Goal: Task Accomplishment & Management: Use online tool/utility

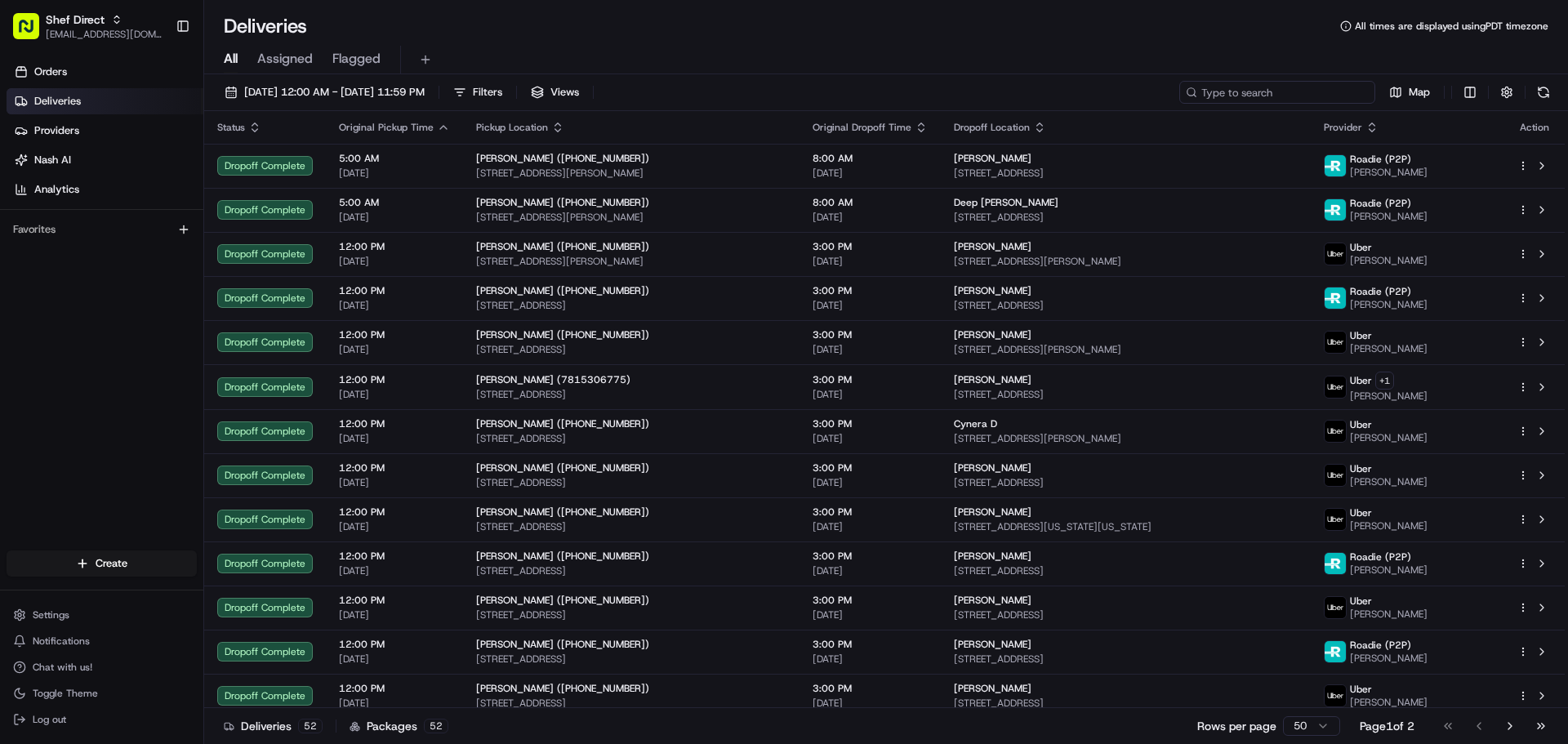
click at [1304, 94] on input at bounding box center [1277, 92] width 196 height 23
paste input "4:00 pm - 6:00 pm"
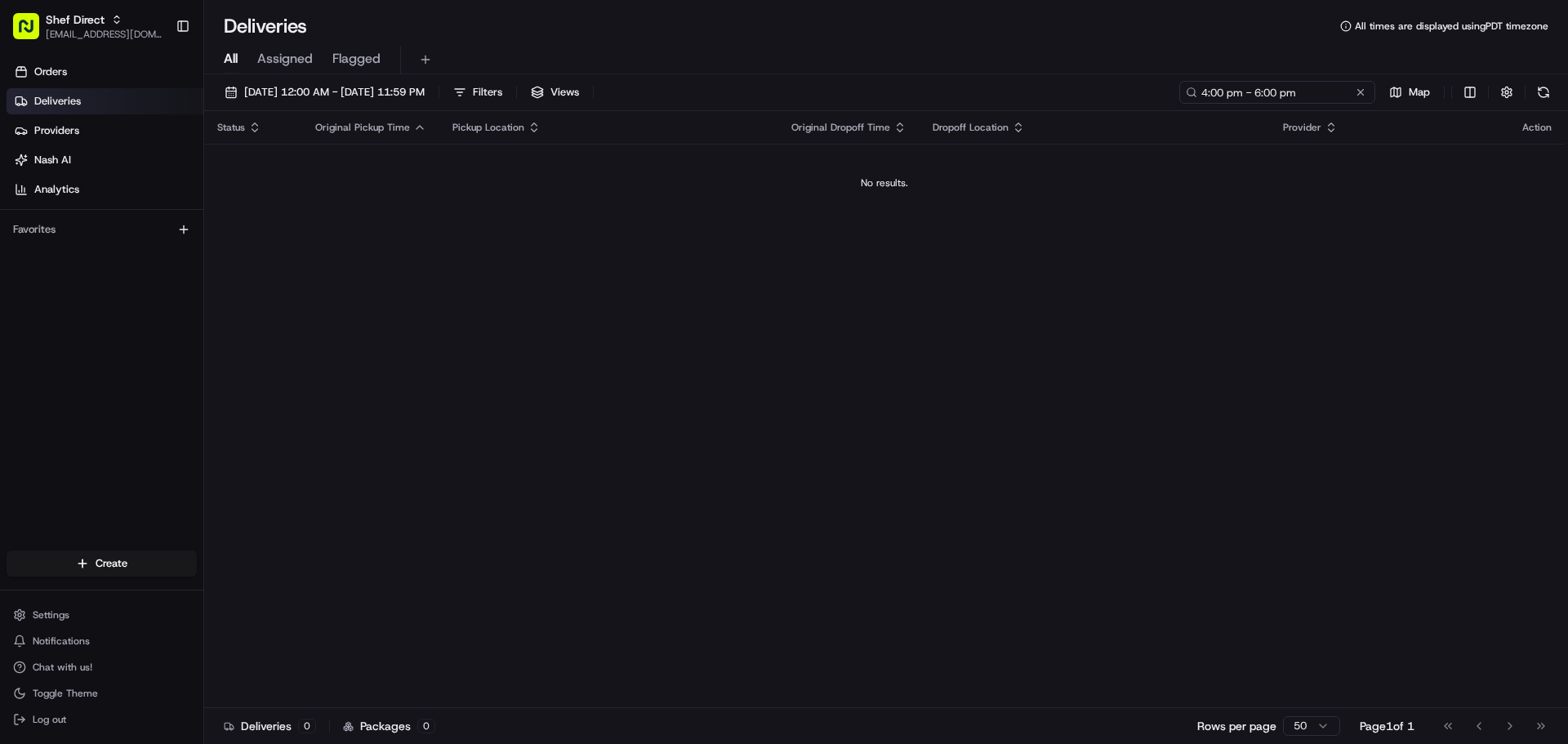
click at [1327, 99] on input "4:00 pm - 6:00 pm" at bounding box center [1277, 92] width 196 height 23
paste input "[PERSON_NAME]"
type input "[PERSON_NAME]"
click at [413, 84] on button "[DATE] 12:00 AM - [DATE] 11:59 PM" at bounding box center [325, 92] width 215 height 23
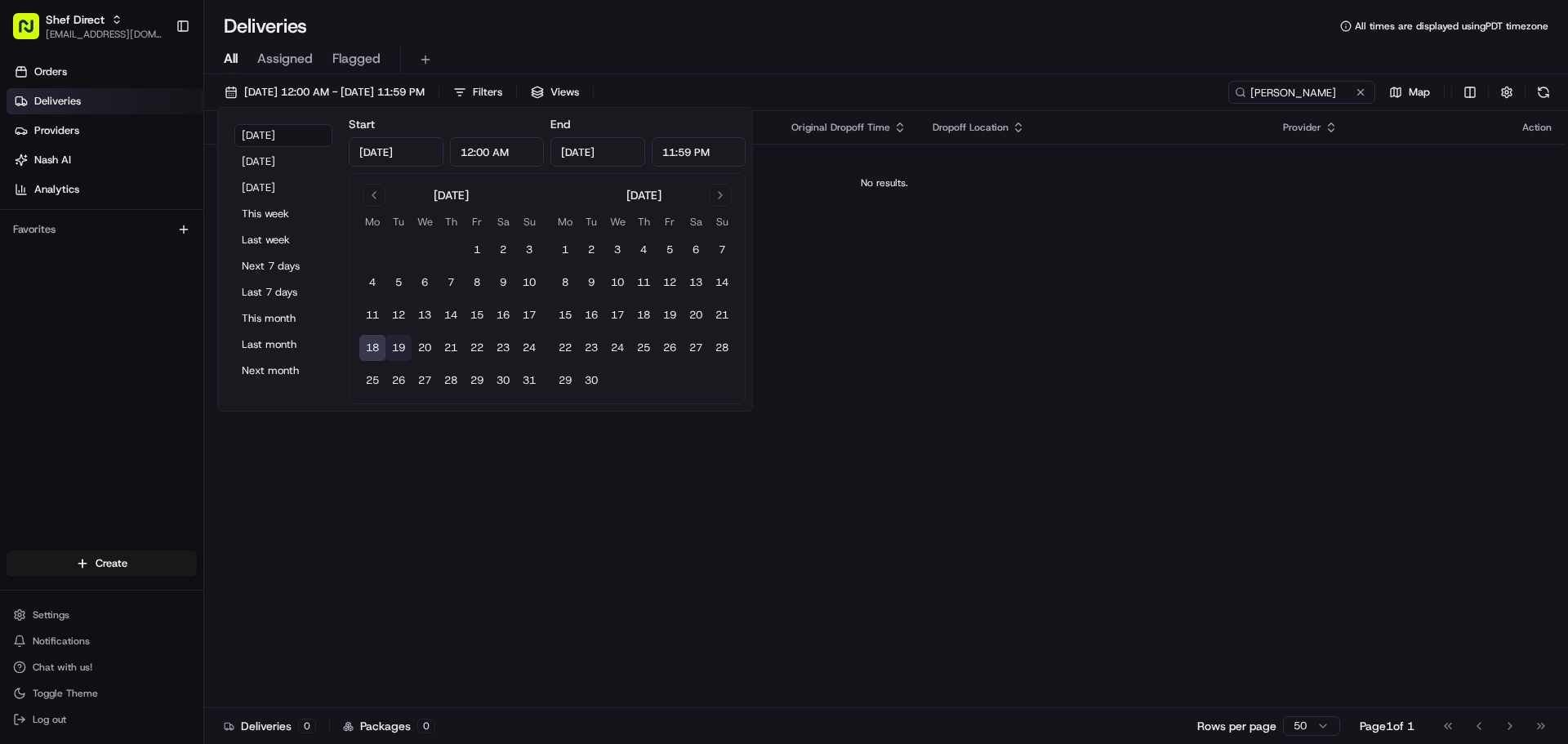
click at [391, 345] on button "19" at bounding box center [399, 348] width 26 height 26
type input "[DATE]"
click at [379, 339] on button "18" at bounding box center [372, 348] width 26 height 26
type input "[DATE]"
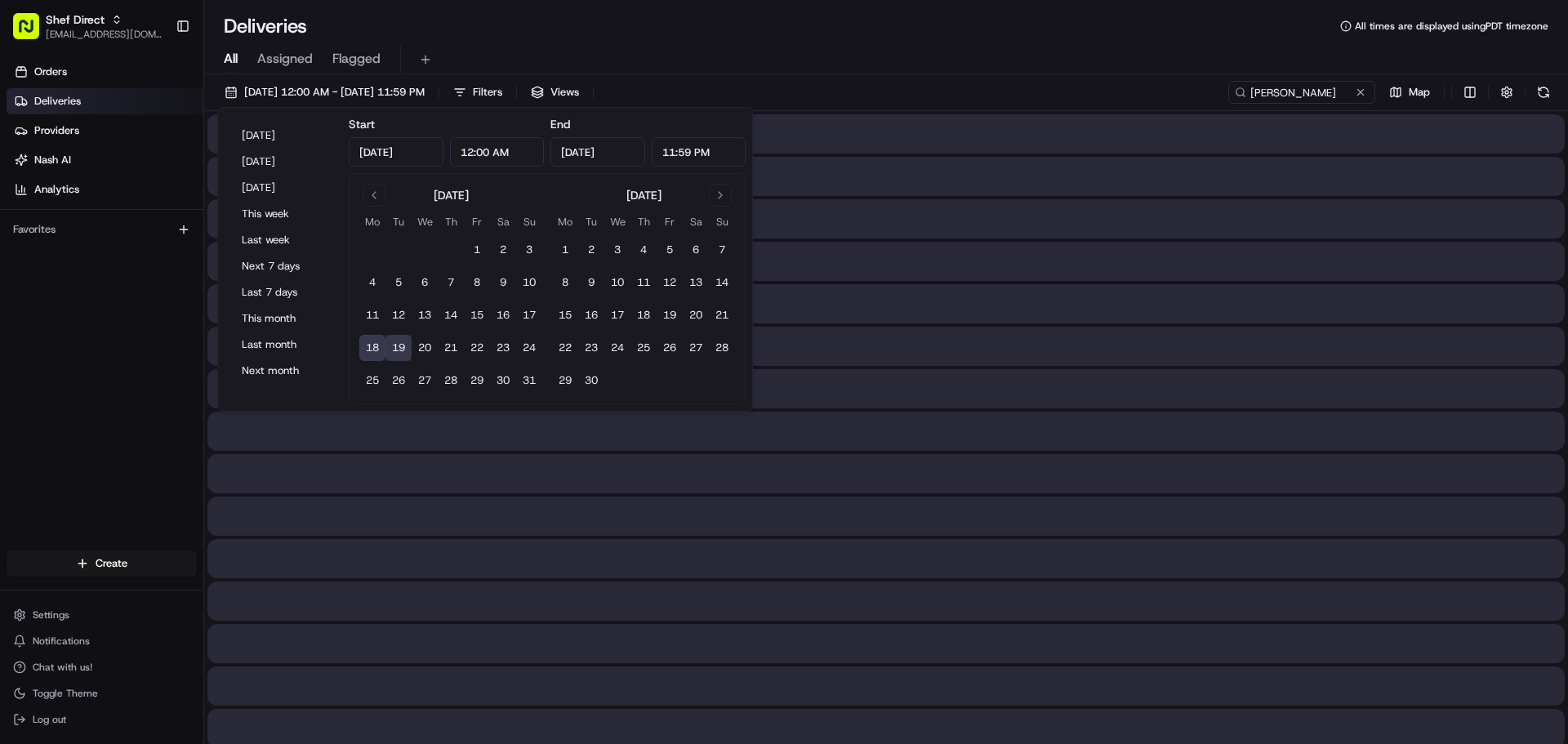
click at [742, 7] on div "Deliveries All times are displayed using PDT timezone All Assigned Flagged [DAT…" at bounding box center [886, 372] width 1364 height 744
